Goal: Transaction & Acquisition: Purchase product/service

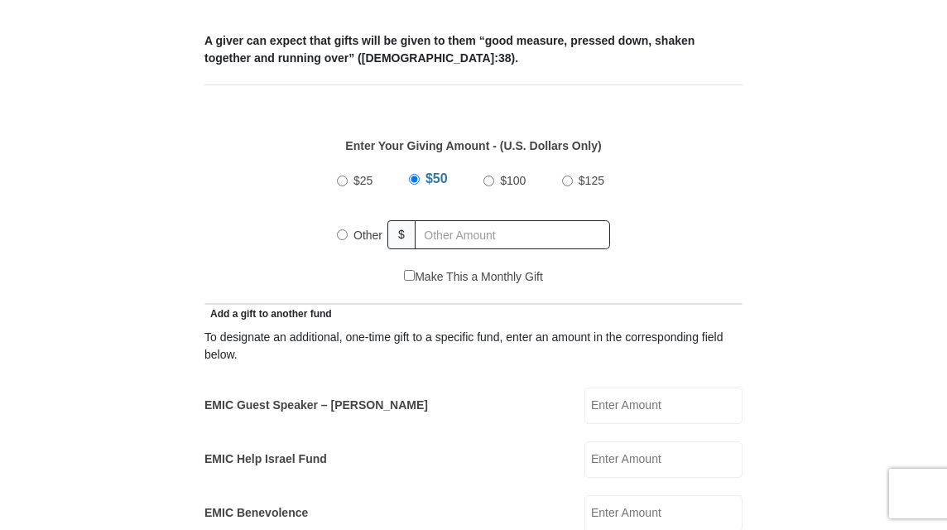
scroll to position [649, 0]
click at [343, 238] on input "Other" at bounding box center [342, 234] width 11 height 11
radio input "true"
click at [637, 411] on input "EMIC Guest Speaker – [PERSON_NAME]" at bounding box center [663, 405] width 158 height 36
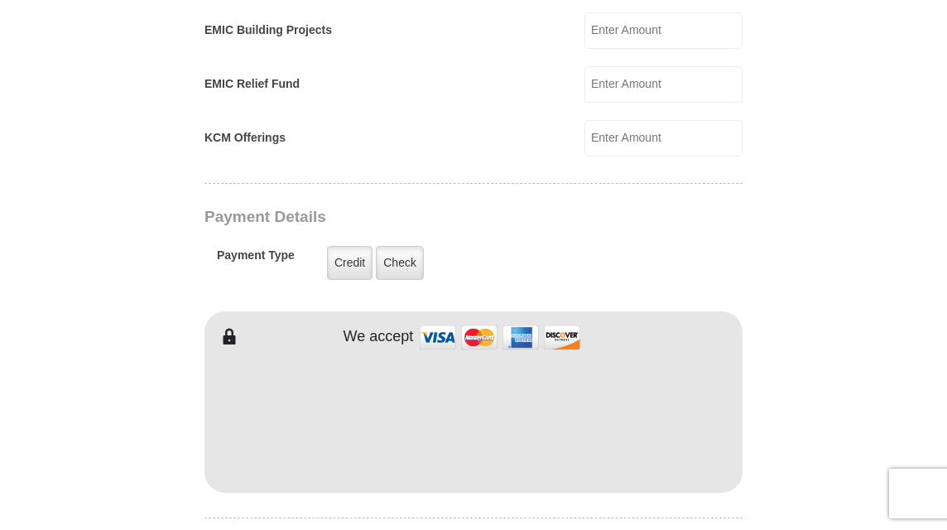
scroll to position [1189, 0]
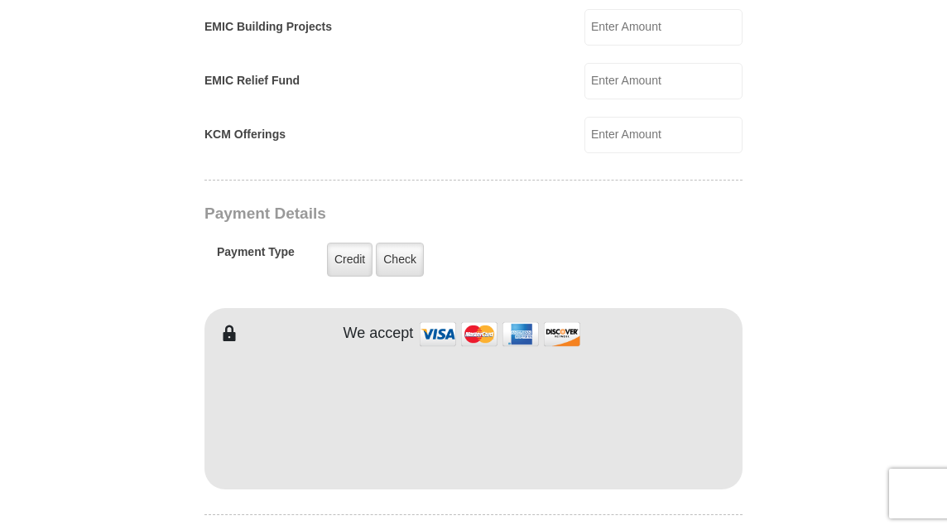
type input "50.00"
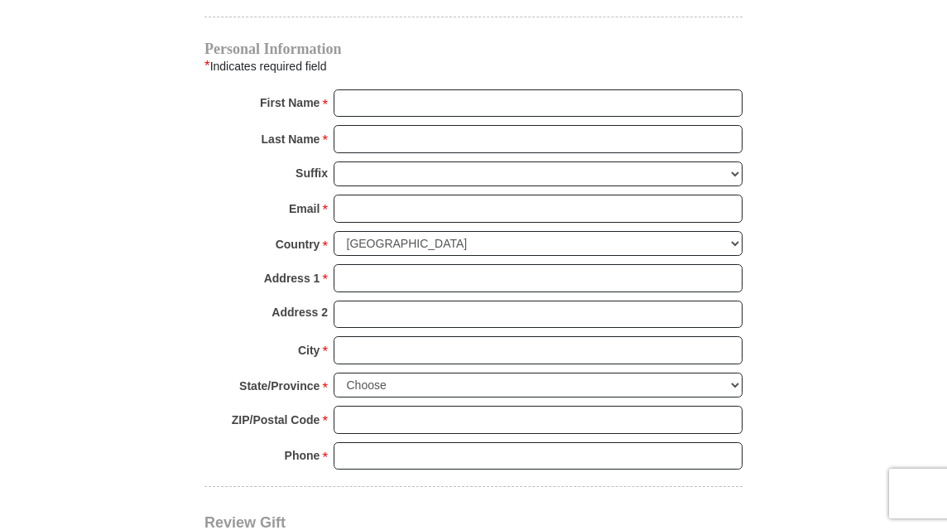
scroll to position [1690, 0]
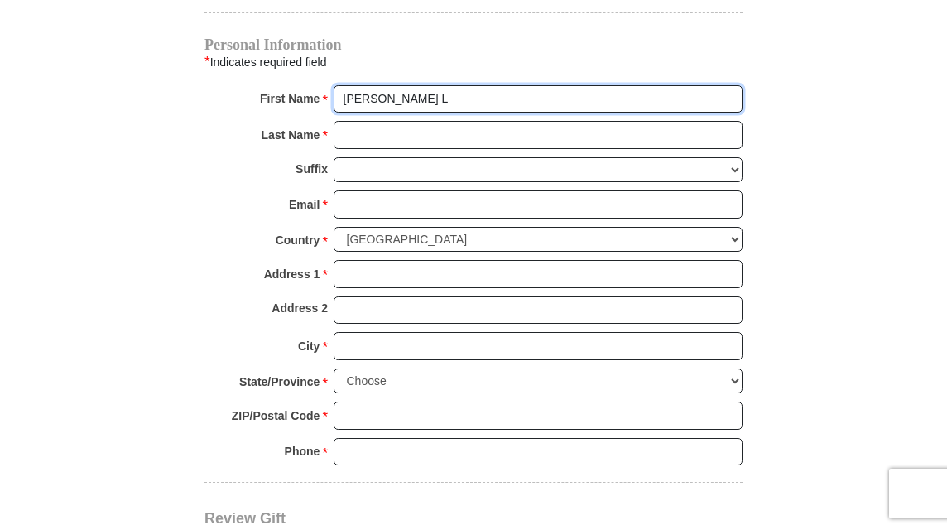
type input "[PERSON_NAME] L"
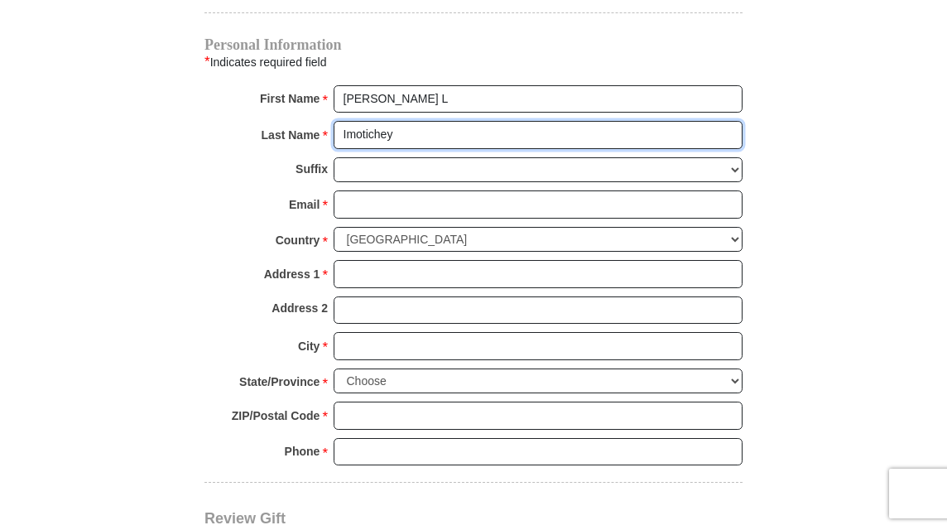
type input "Imotichey"
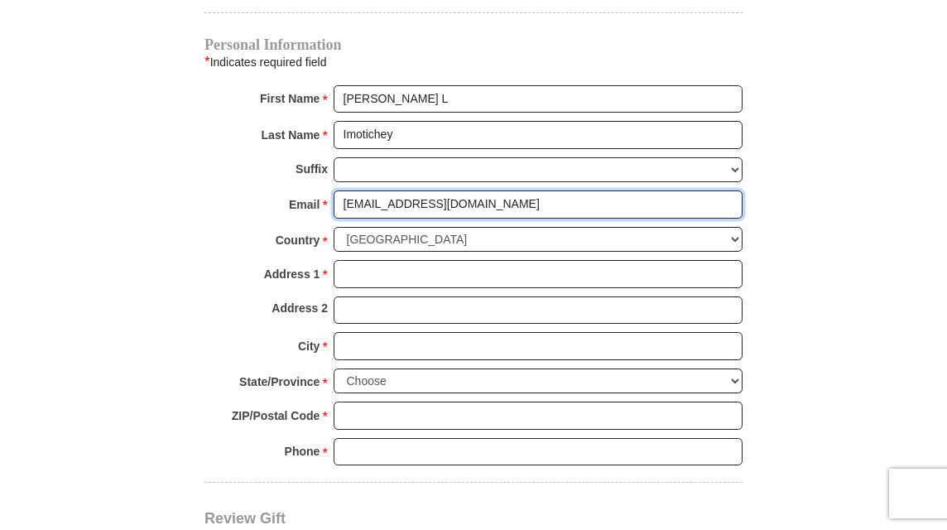
type input "bimotichey@yahoo.com"
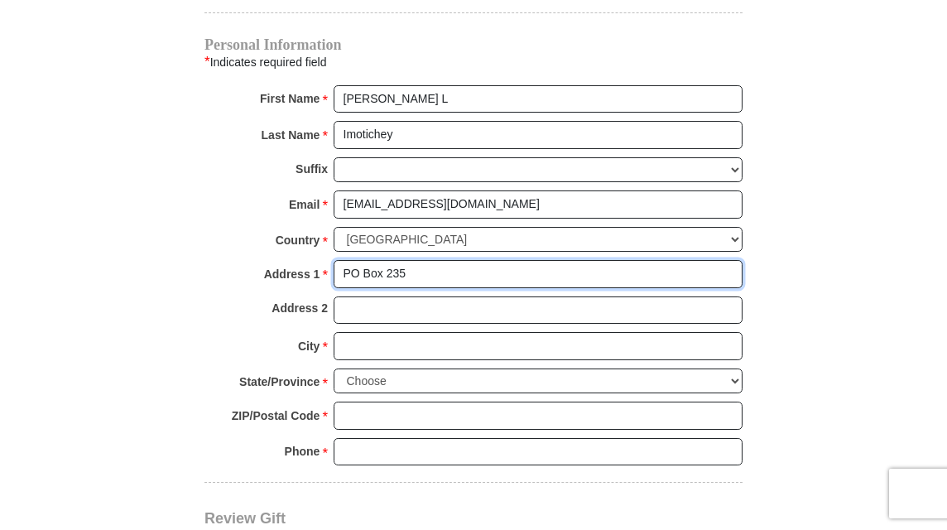
type input "PO Box 235"
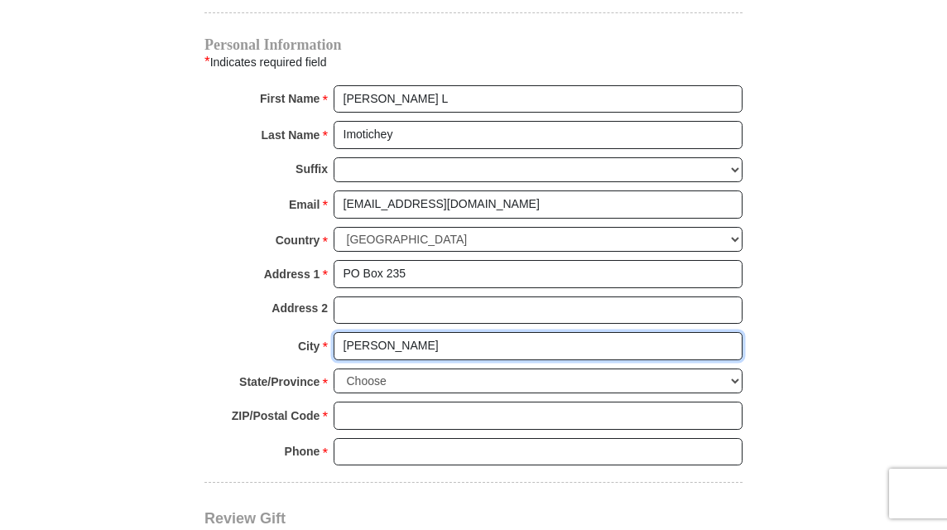
type input "Coleman"
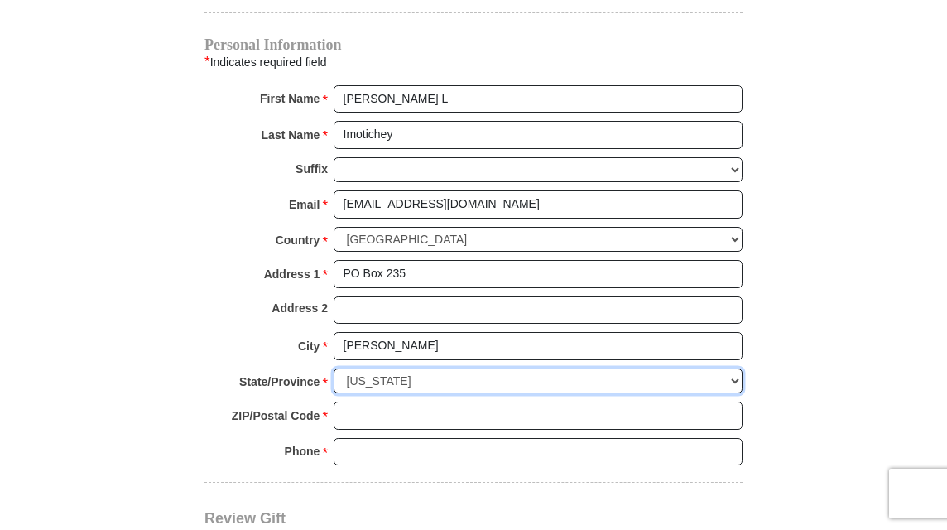
select select "OK"
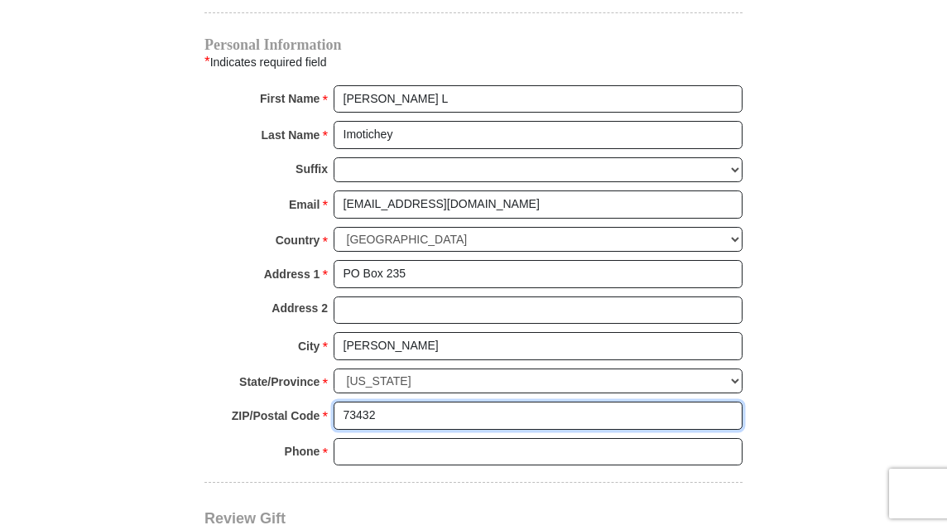
type input "73432"
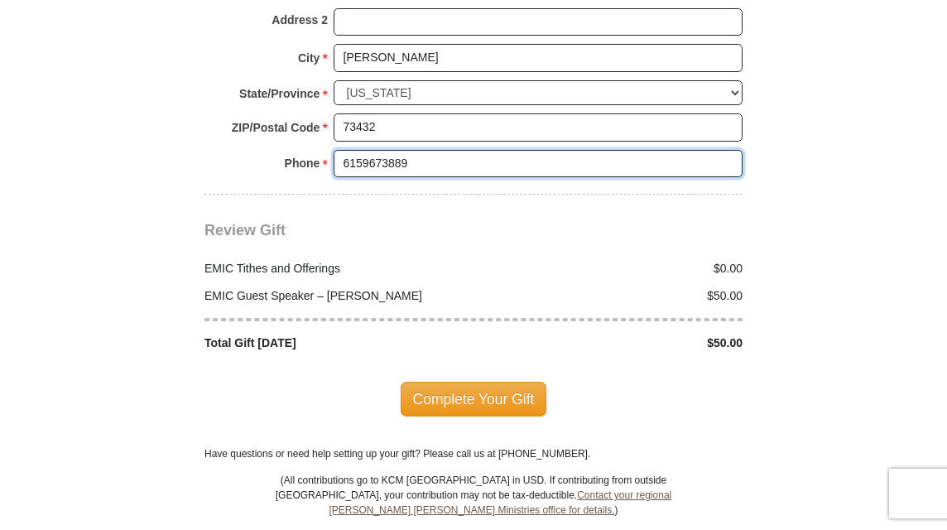
scroll to position [1980, 0]
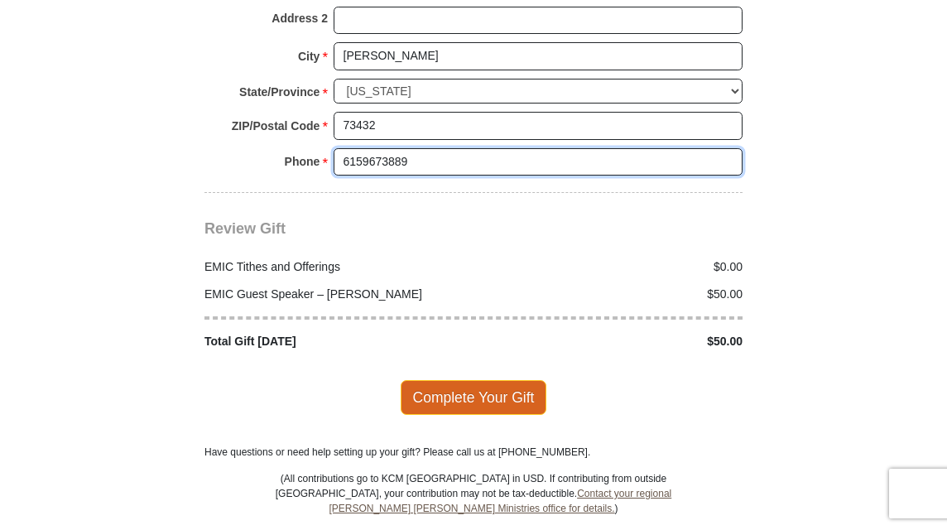
type input "6159673889"
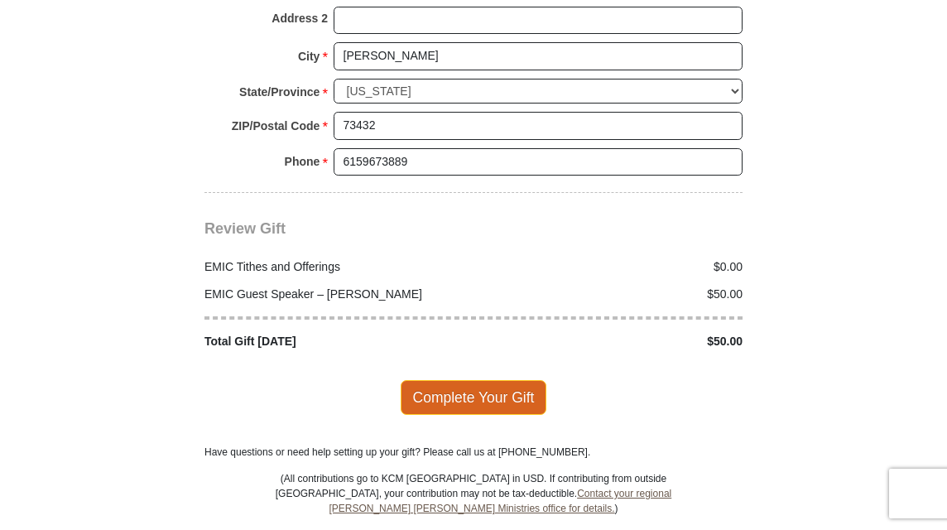
click at [526, 380] on span "Complete Your Gift" at bounding box center [474, 397] width 147 height 35
